Goal: Check status

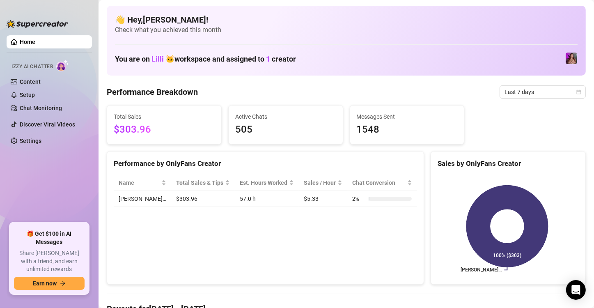
click at [523, 94] on span "Last 7 days" at bounding box center [543, 92] width 76 height 12
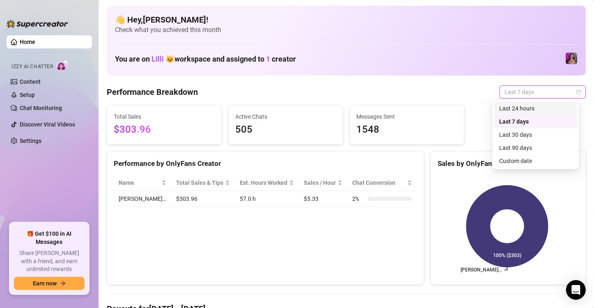
click at [507, 110] on div "Last 24 hours" at bounding box center [535, 108] width 73 height 9
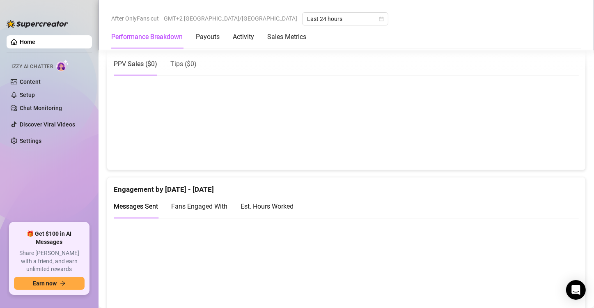
scroll to position [493, 0]
